Goal: Transaction & Acquisition: Purchase product/service

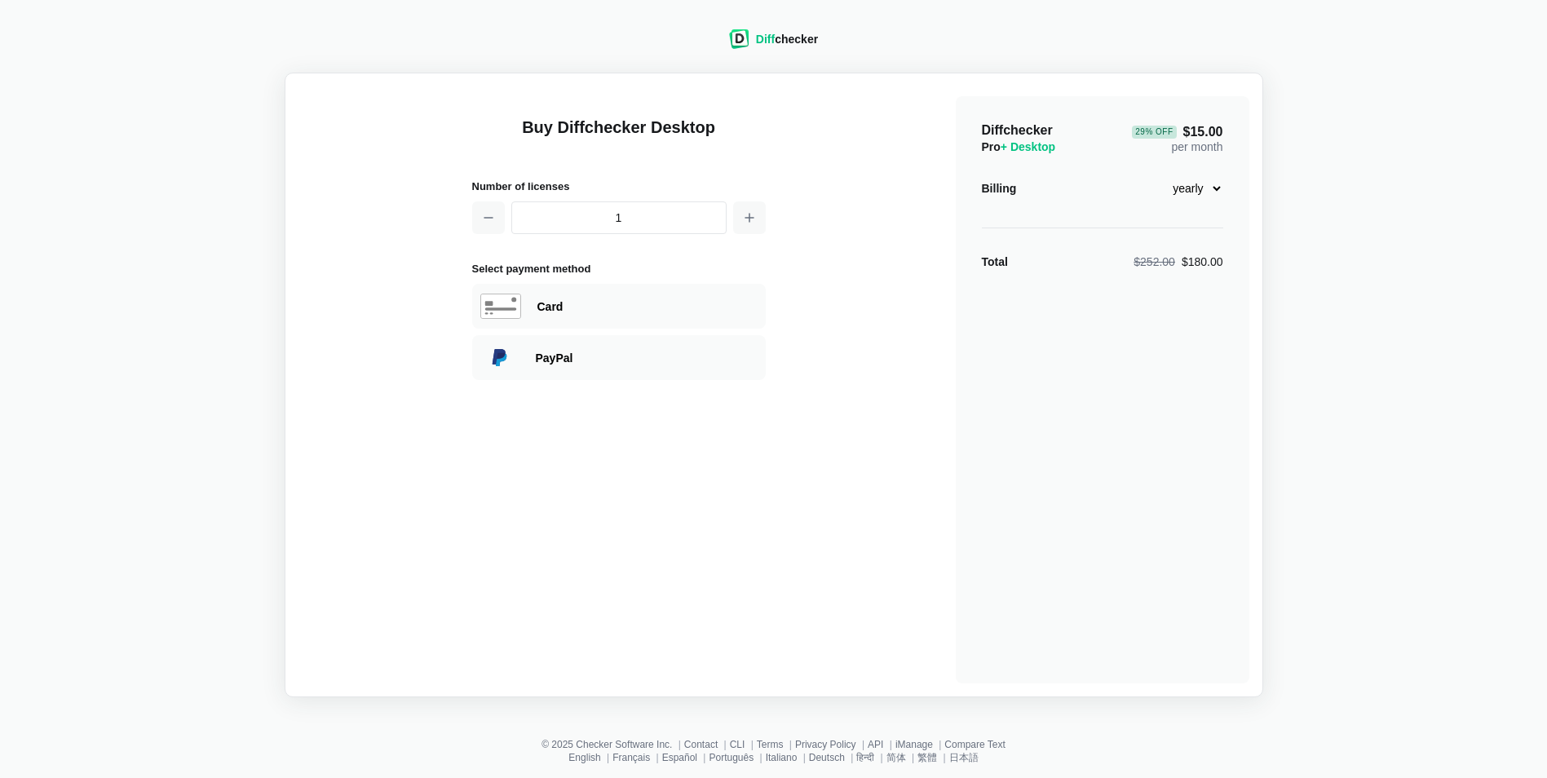
click at [1209, 191] on select "monthly yearly" at bounding box center [1188, 189] width 70 height 28
click at [1213, 148] on div "29 % Off $15.00 per month" at bounding box center [1177, 138] width 91 height 33
click at [706, 315] on div "Card" at bounding box center [619, 306] width 294 height 45
select select "[GEOGRAPHIC_DATA]"
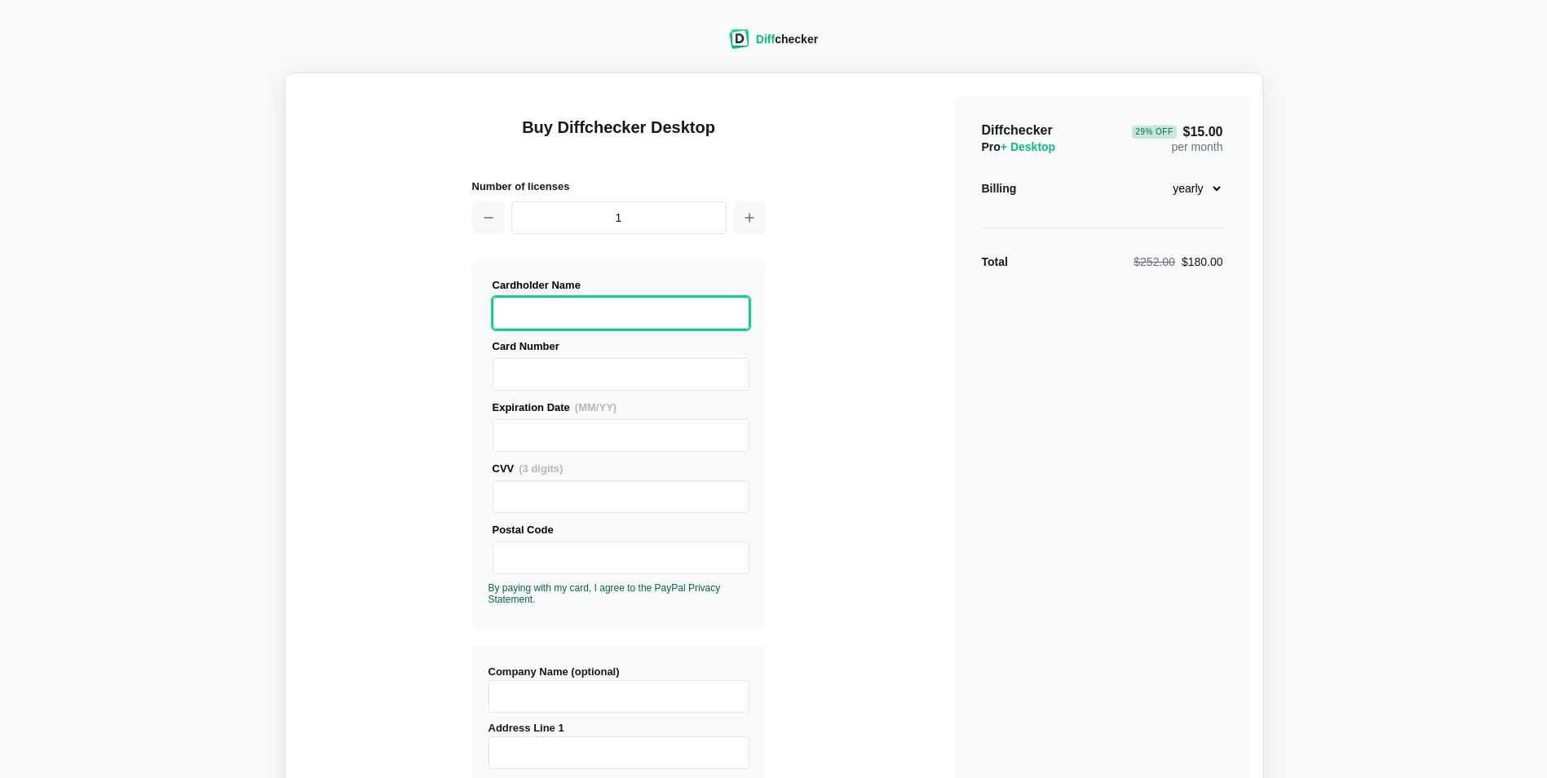
click at [1209, 194] on select "monthly yearly" at bounding box center [1188, 189] width 70 height 28
click at [1153, 175] on select "monthly yearly" at bounding box center [1188, 189] width 70 height 28
click at [1217, 195] on select "monthly yearly" at bounding box center [1188, 189] width 70 height 28
select select "desktop-monthly-21"
click at [1153, 175] on select "monthly yearly" at bounding box center [1188, 189] width 70 height 28
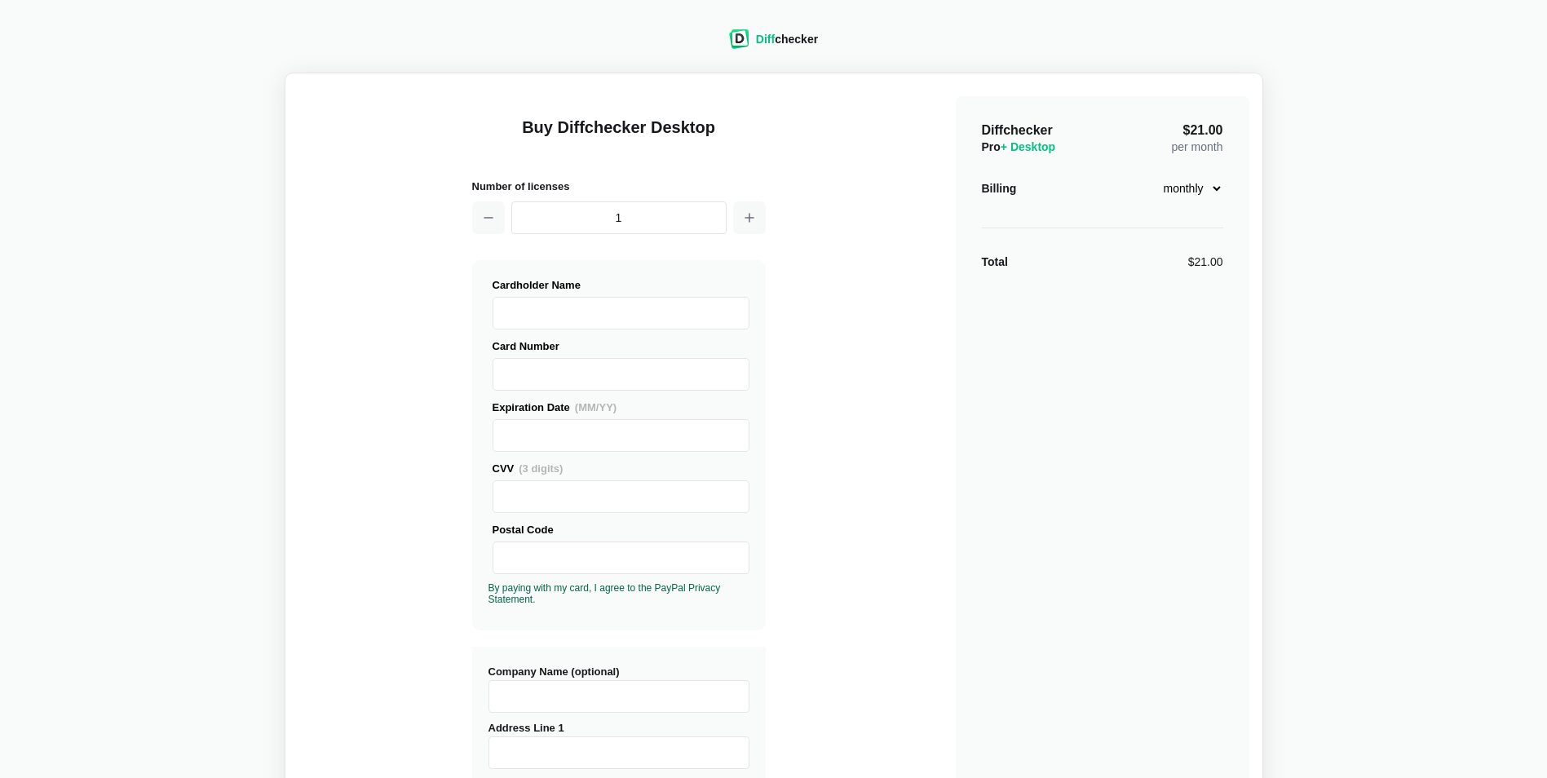
click at [1224, 179] on div "Diffchecker Pro + Desktop $21.00 per month Billing monthly yearly Total $21.00" at bounding box center [1103, 627] width 294 height 1062
click at [1213, 185] on select "monthly yearly" at bounding box center [1188, 189] width 70 height 28
